Goal: Task Accomplishment & Management: Use online tool/utility

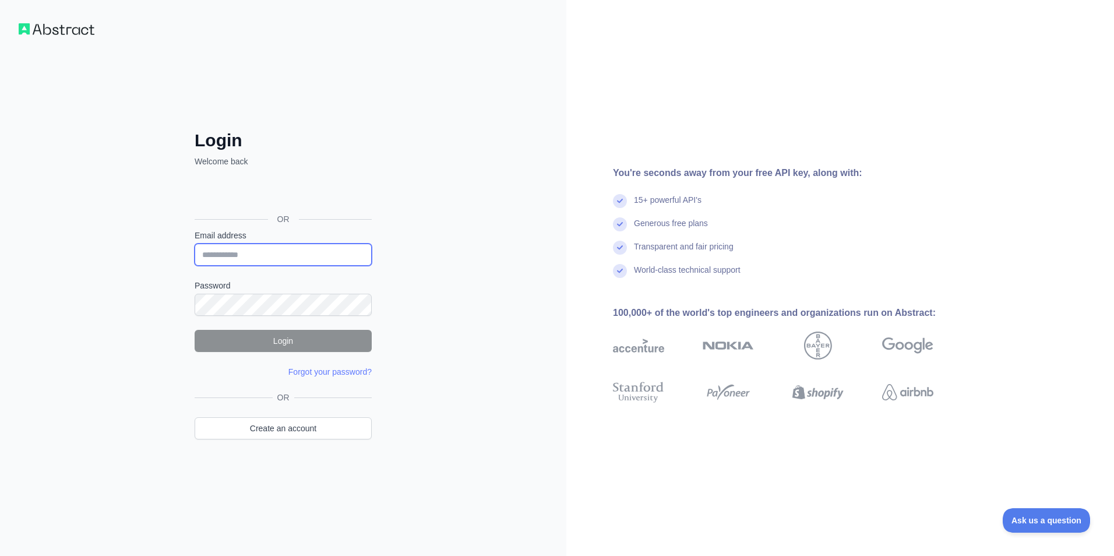
click at [280, 253] on input "Email address" at bounding box center [283, 254] width 177 height 22
type input "**********"
click at [293, 336] on button "Login" at bounding box center [283, 341] width 177 height 22
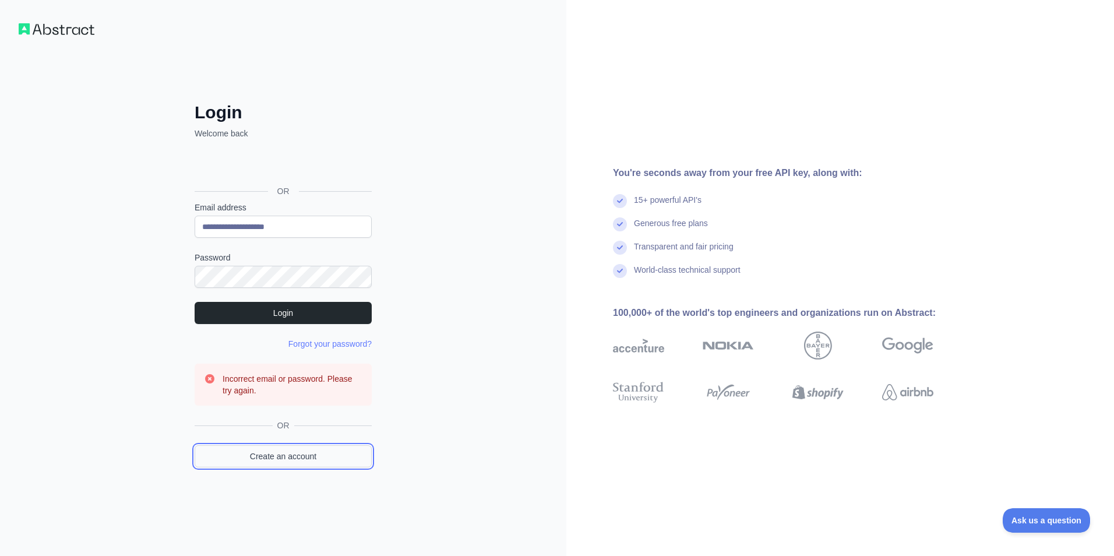
click at [313, 451] on link "Create an account" at bounding box center [283, 456] width 177 height 22
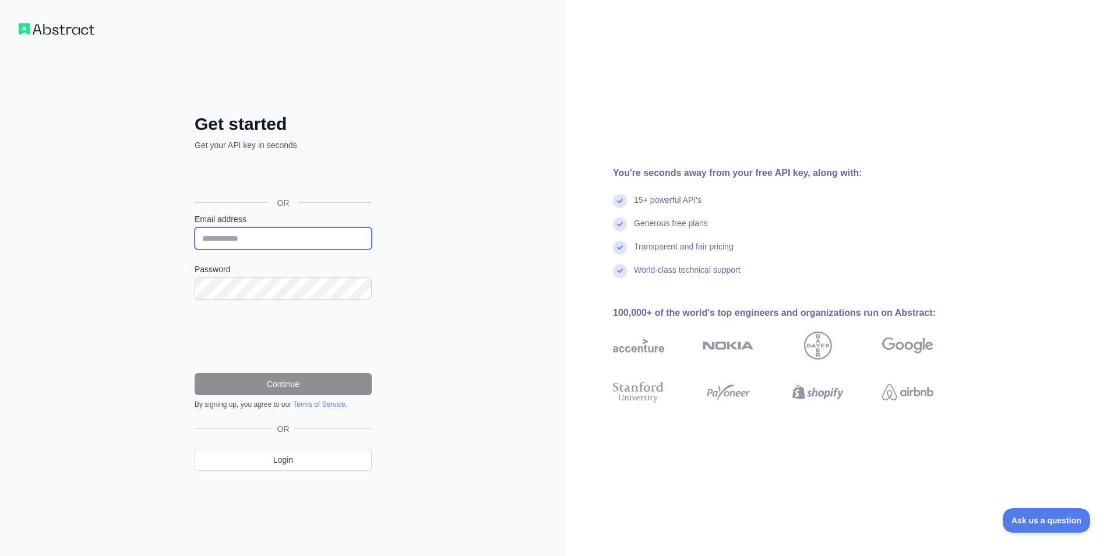
click at [257, 244] on input "Email address" at bounding box center [283, 238] width 177 height 22
type input "**********"
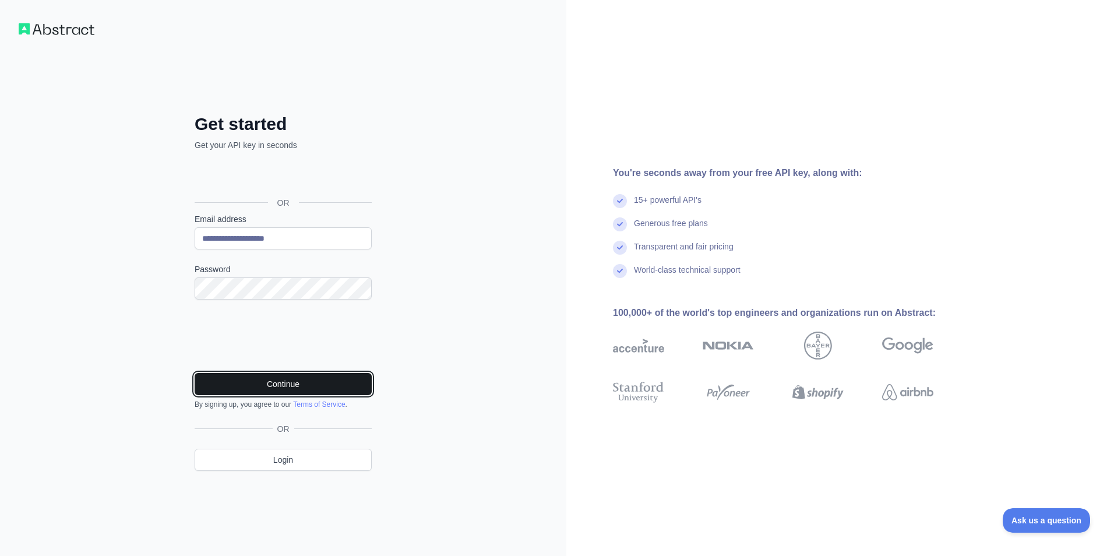
click at [274, 377] on button "Continue" at bounding box center [283, 384] width 177 height 22
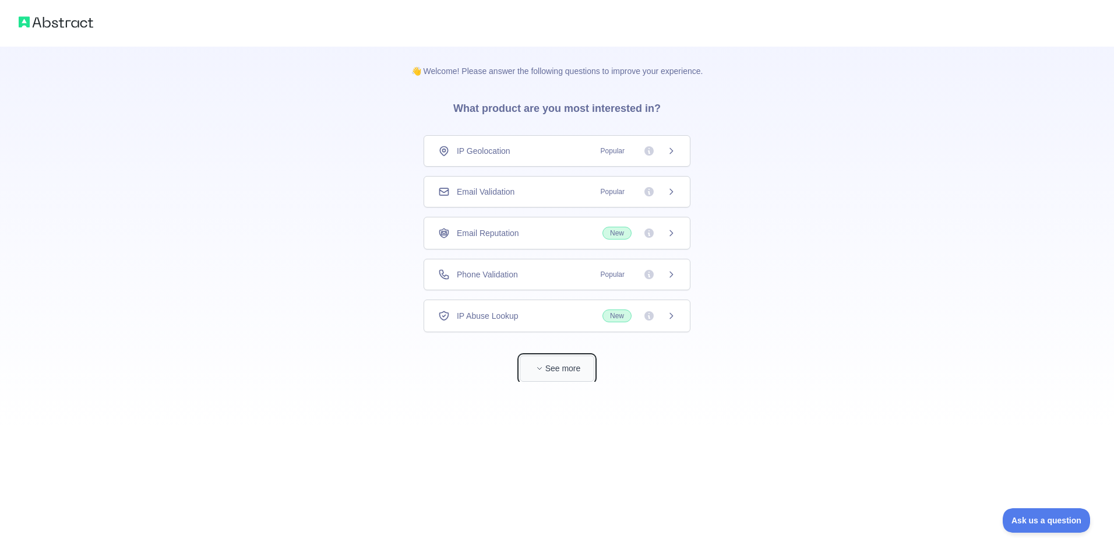
click at [551, 374] on button "See more" at bounding box center [556, 368] width 75 height 26
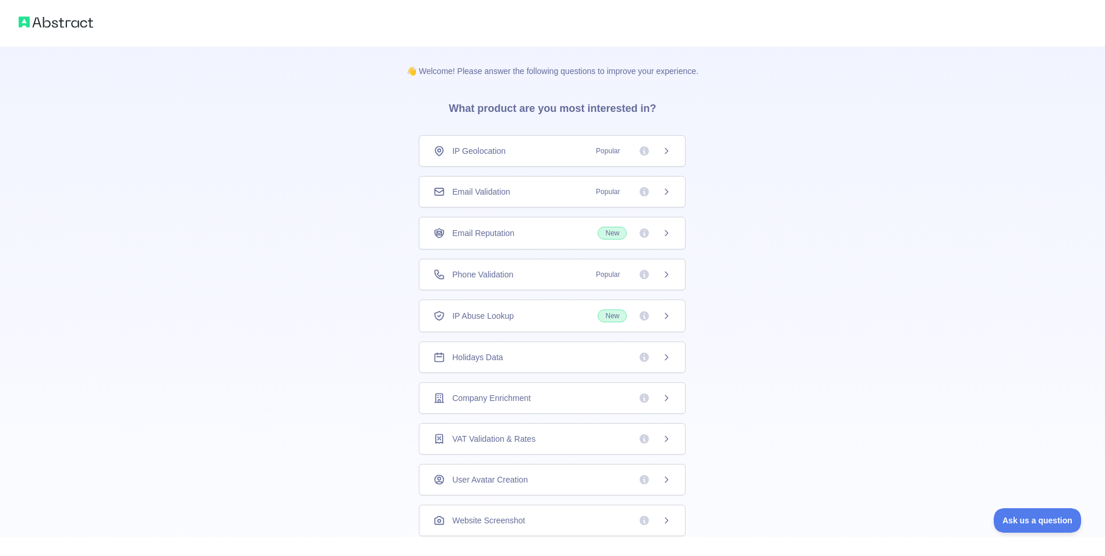
click at [623, 355] on div "Holidays Data" at bounding box center [552, 357] width 238 height 12
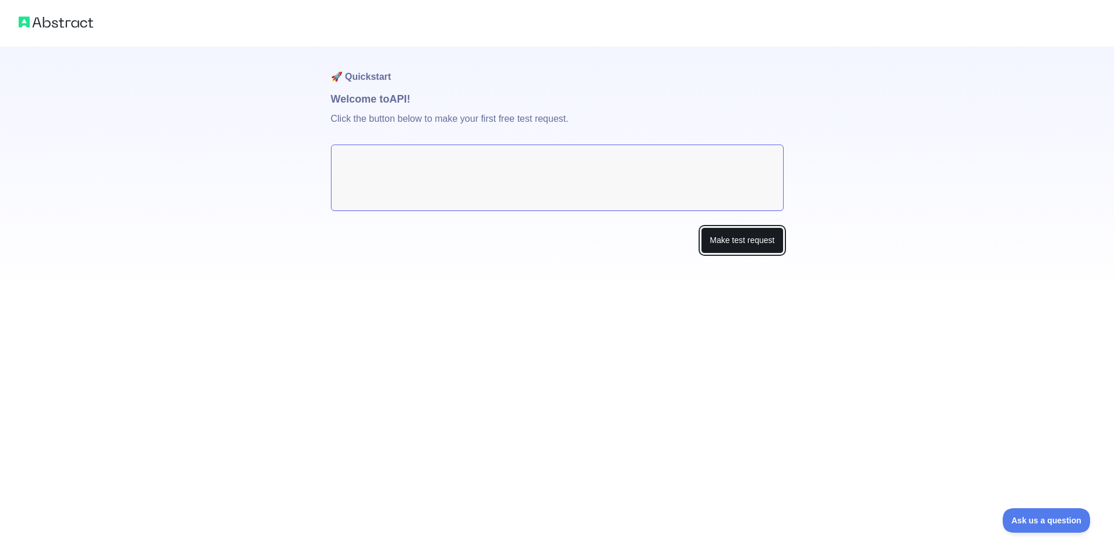
click at [747, 247] on button "Make test request" at bounding box center [742, 240] width 82 height 26
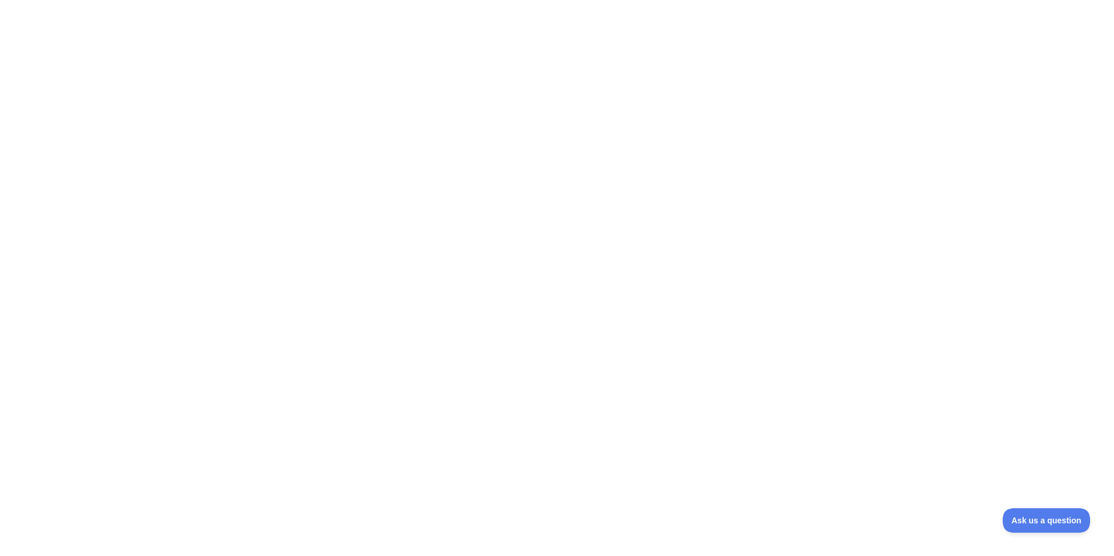
click at [455, 197] on div at bounding box center [557, 278] width 1114 height 556
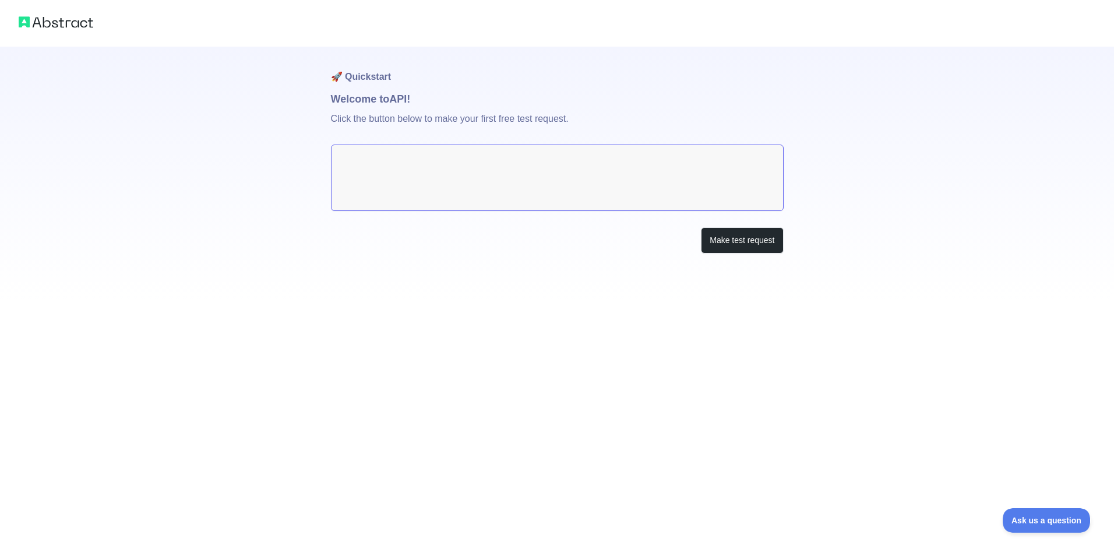
click at [373, 146] on textarea at bounding box center [557, 177] width 453 height 66
click at [402, 171] on textarea at bounding box center [557, 177] width 453 height 66
click at [432, 128] on p "Click the button below to make your first free test request." at bounding box center [557, 125] width 453 height 37
drag, startPoint x: 508, startPoint y: 145, endPoint x: 558, endPoint y: 185, distance: 63.8
click at [514, 153] on textarea at bounding box center [557, 177] width 453 height 66
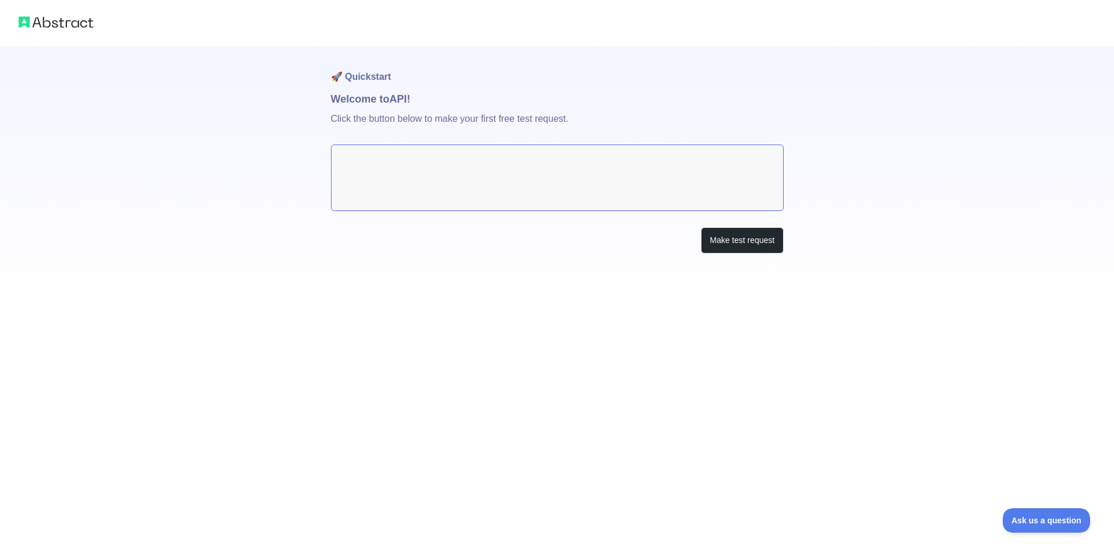
drag, startPoint x: 560, startPoint y: 187, endPoint x: 601, endPoint y: 208, distance: 46.1
click at [561, 187] on textarea at bounding box center [557, 177] width 453 height 66
drag, startPoint x: 642, startPoint y: 230, endPoint x: 655, endPoint y: 232, distance: 12.9
click at [651, 231] on div "Make test request" at bounding box center [557, 240] width 453 height 26
click at [734, 249] on button "Make test request" at bounding box center [742, 240] width 82 height 26
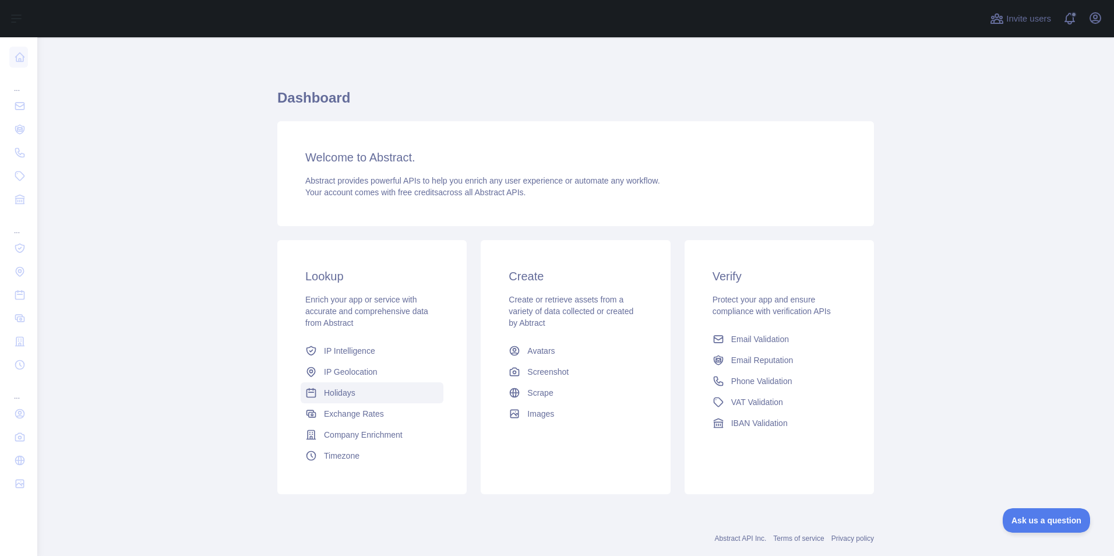
click at [333, 390] on span "Holidays" at bounding box center [339, 393] width 31 height 12
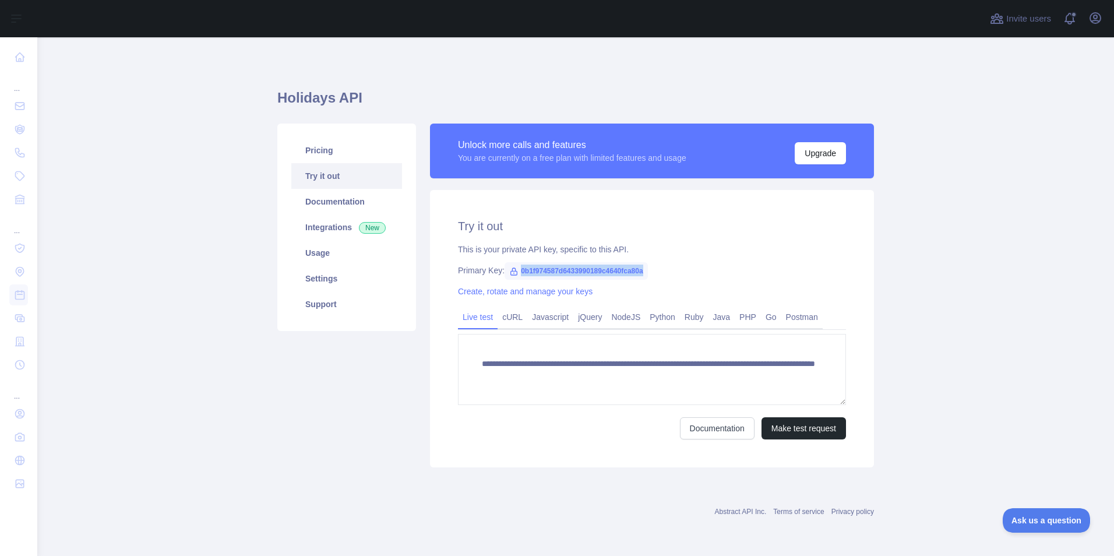
drag, startPoint x: 518, startPoint y: 272, endPoint x: 659, endPoint y: 268, distance: 141.6
click at [659, 268] on div "Primary Key: 0b1f974587d6433990189c4640fca80a" at bounding box center [652, 270] width 388 height 12
copy span "0b1f974587d6433990189c4640fca80a"
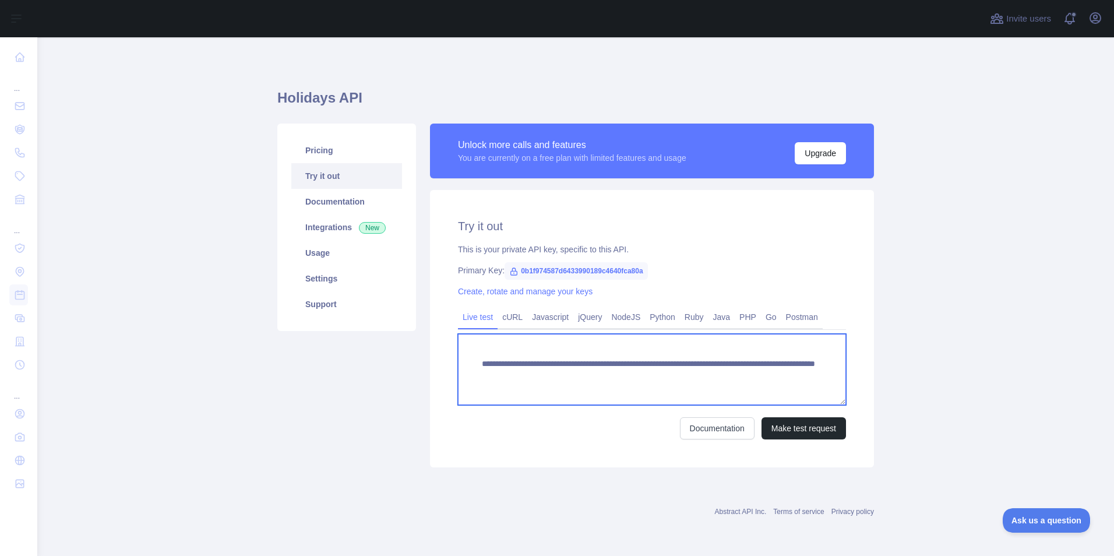
drag, startPoint x: 552, startPoint y: 392, endPoint x: 477, endPoint y: 361, distance: 81.2
click at [477, 361] on textarea "**********" at bounding box center [652, 369] width 388 height 71
